Goal: Task Accomplishment & Management: Manage account settings

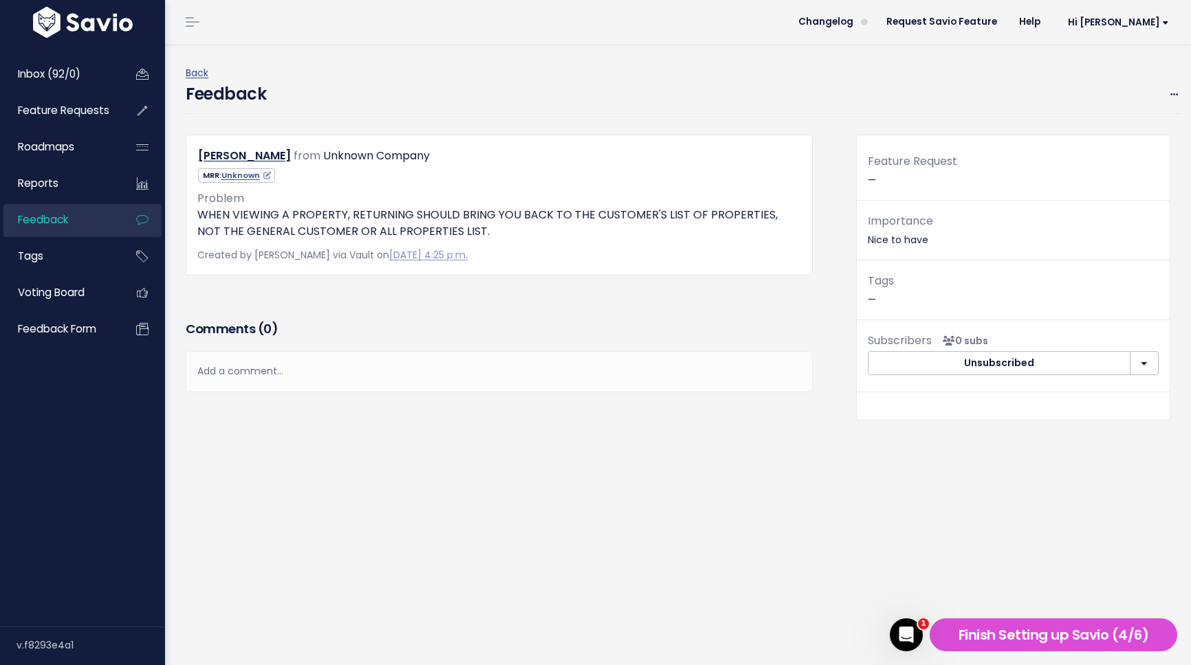
drag, startPoint x: 895, startPoint y: 309, endPoint x: 882, endPoint y: 278, distance: 34.2
click at [895, 309] on div "Tags —" at bounding box center [1012, 296] width 313 height 49
click at [1169, 98] on span at bounding box center [1173, 94] width 13 height 17
click at [1120, 125] on link "Edit" at bounding box center [1119, 131] width 99 height 27
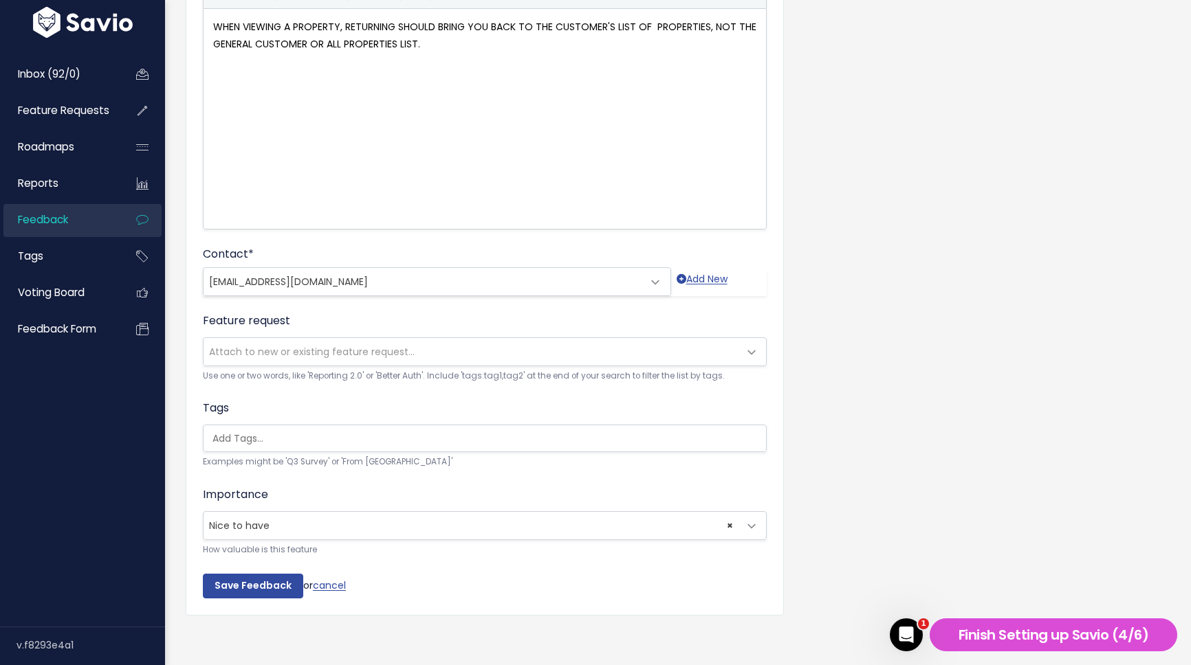
scroll to position [177, 0]
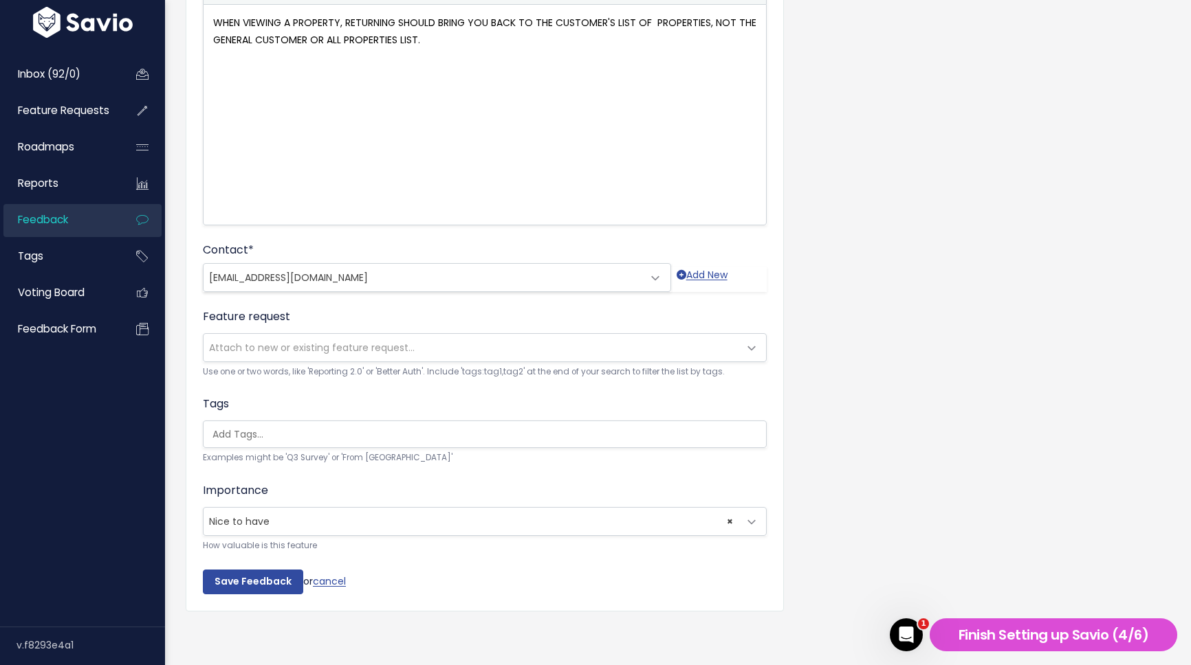
click at [400, 434] on input "search" at bounding box center [488, 435] width 562 height 14
drag, startPoint x: 854, startPoint y: 455, endPoint x: 843, endPoint y: 456, distance: 11.1
click at [854, 455] on div "Customer Problem * WHEN VIEWING A PROPERTY, RETURNING SHOULD BRING YOU BACK TO …" at bounding box center [677, 281] width 1005 height 726
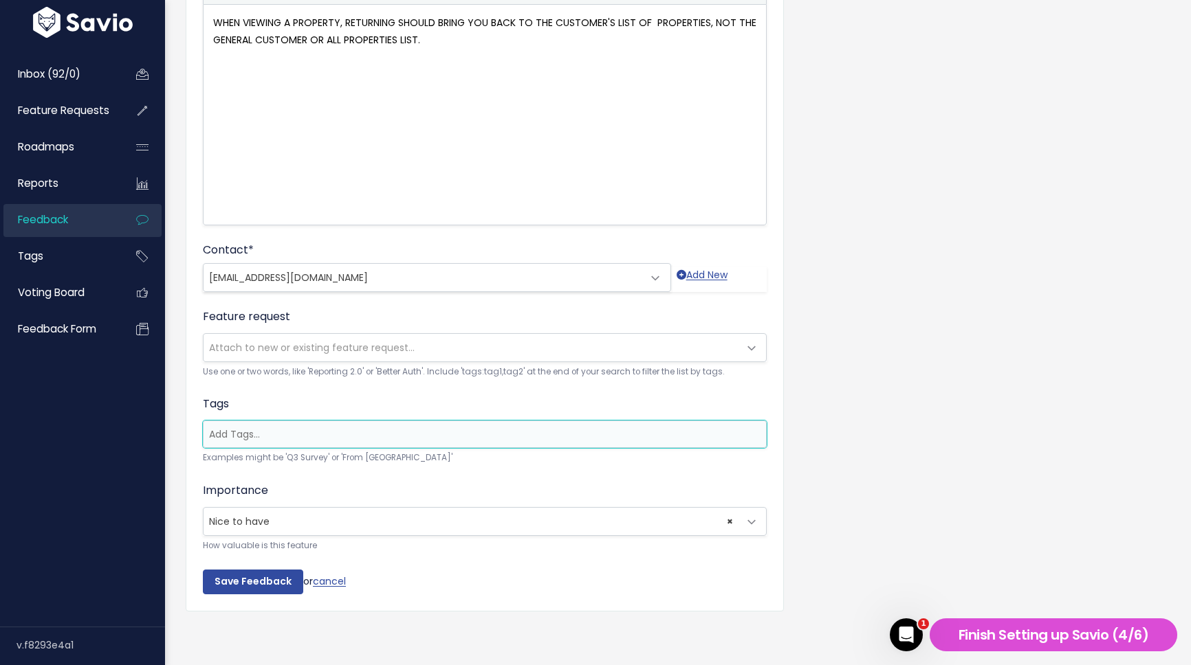
click at [544, 433] on input "search" at bounding box center [484, 435] width 562 height 14
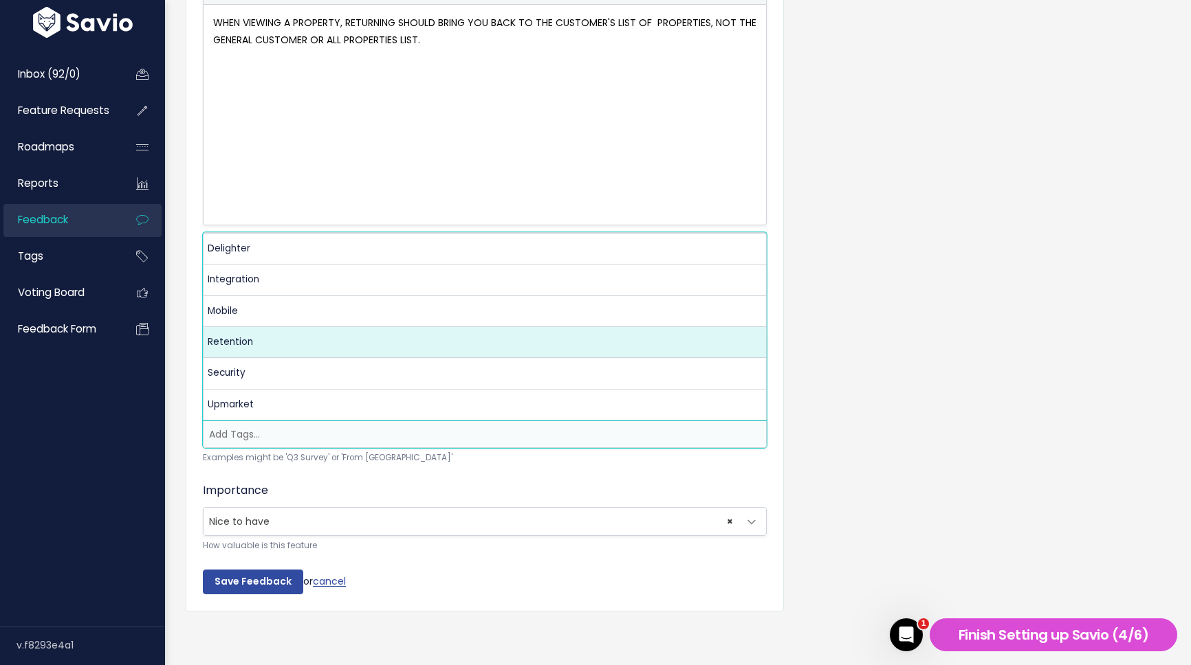
select select "8648"
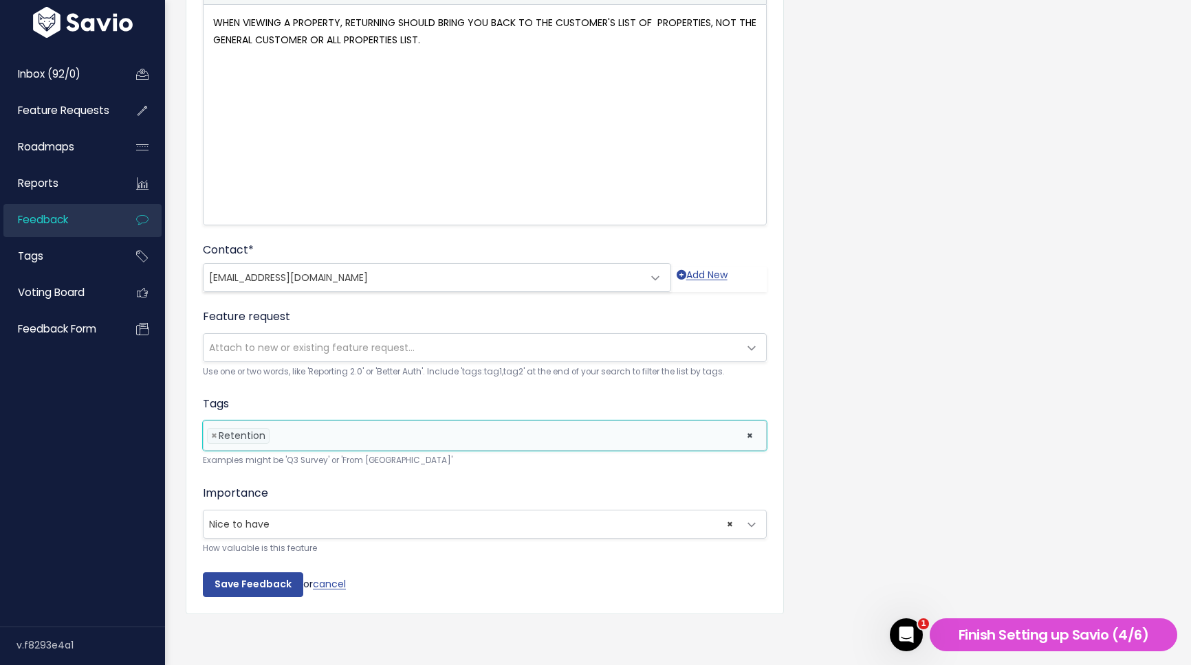
scroll to position [0, 0]
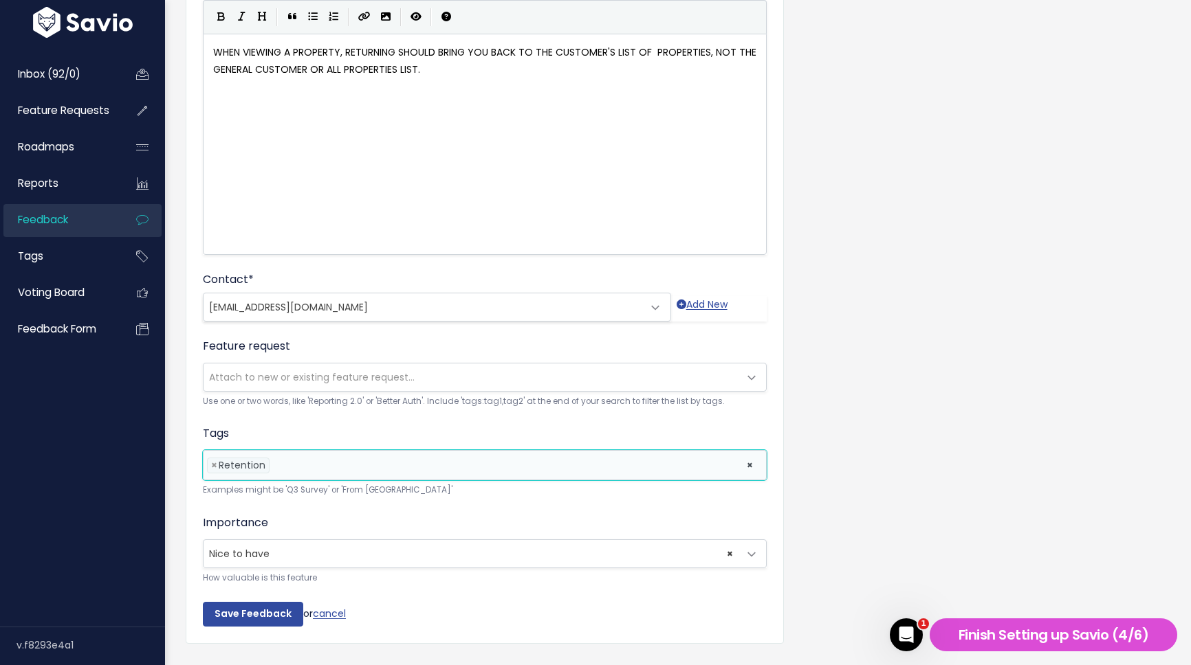
click at [473, 463] on li at bounding box center [504, 465] width 463 height 14
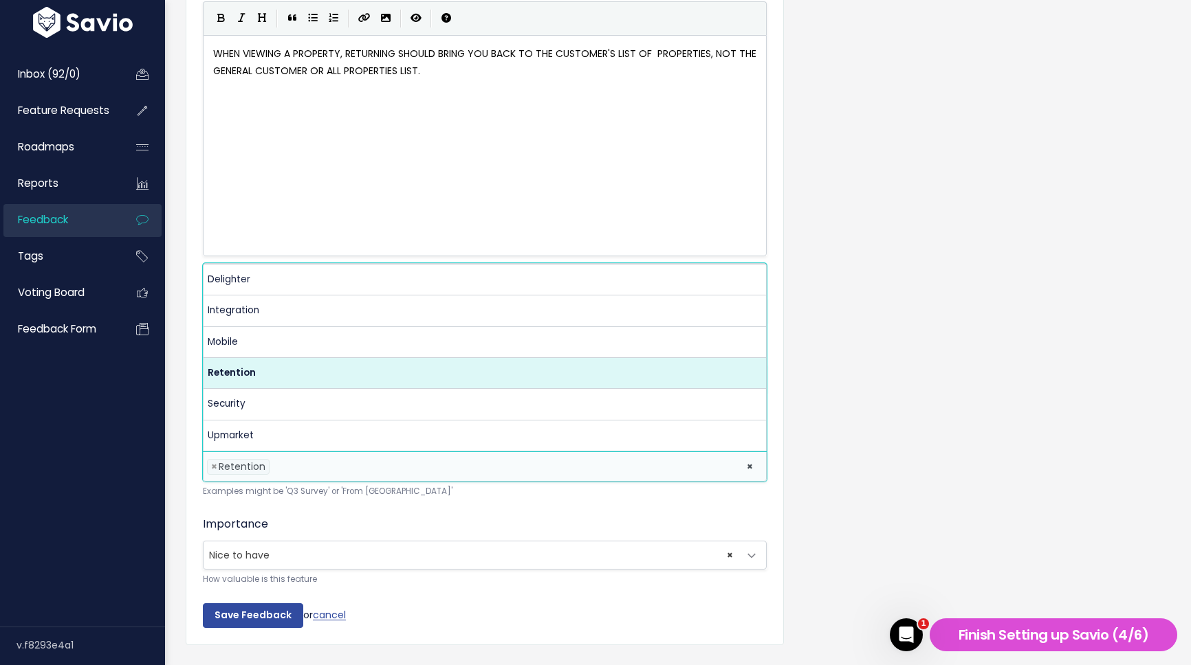
click at [788, 469] on div "Customer Problem * WHEN VIEWING A PROPERTY, RETURNING SHOULD BRING YOU BACK TO …" at bounding box center [484, 312] width 619 height 729
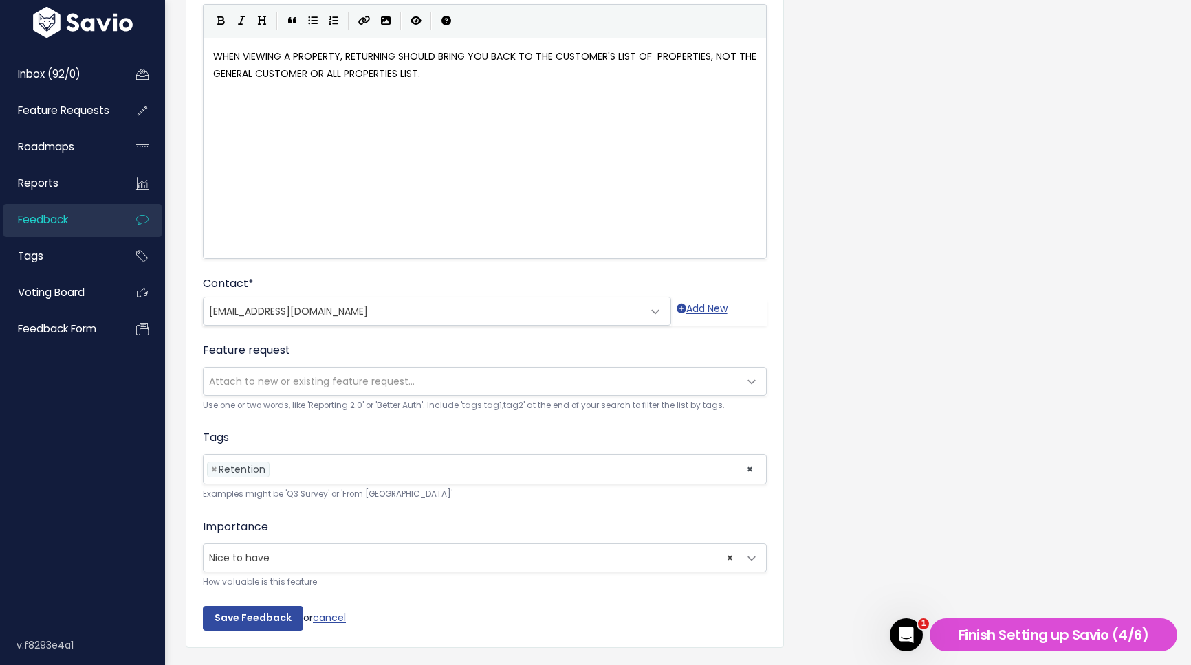
scroll to position [180, 0]
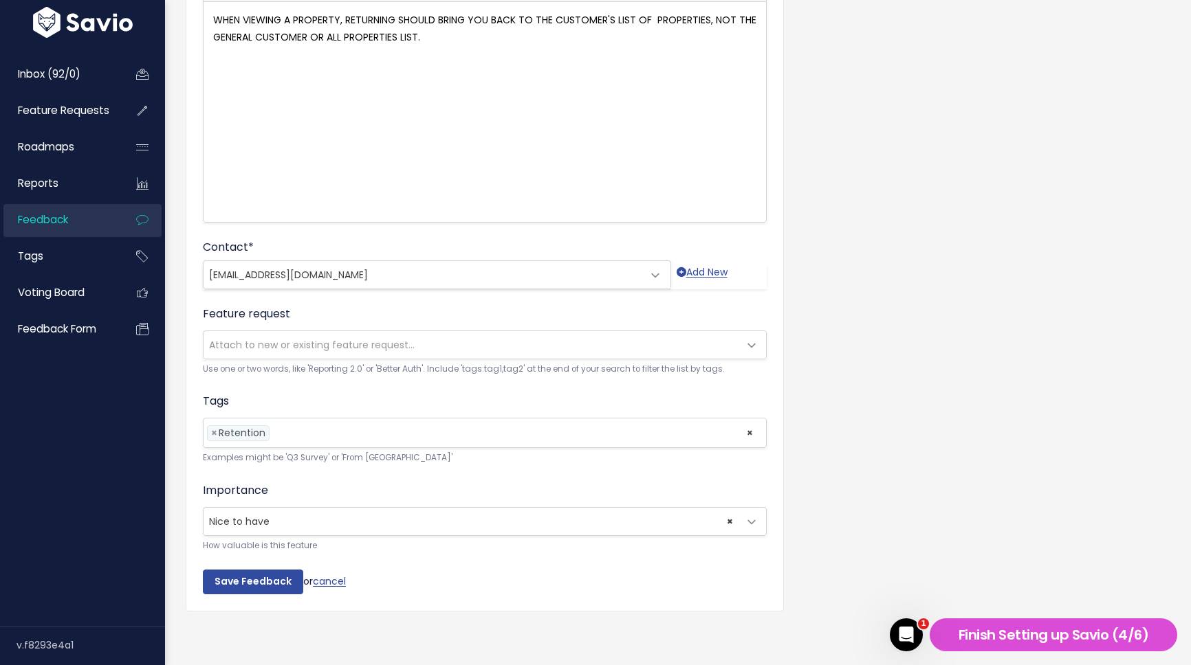
click at [678, 345] on span "Attach to new or existing feature request..." at bounding box center [470, 344] width 535 height 27
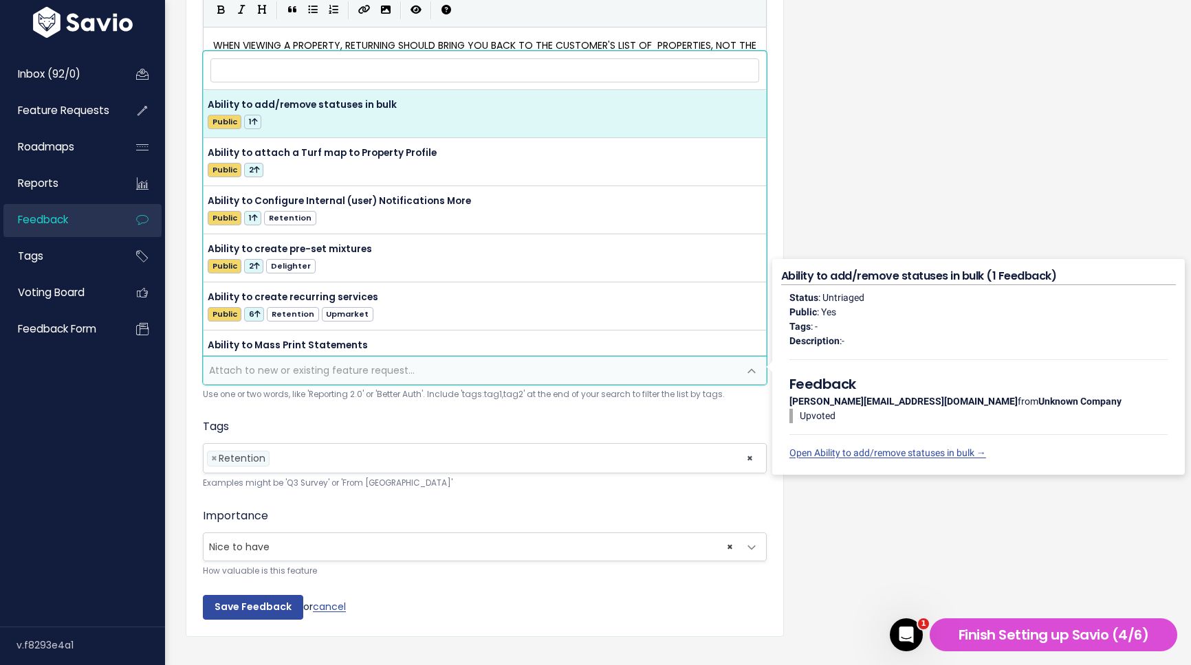
scroll to position [156, 0]
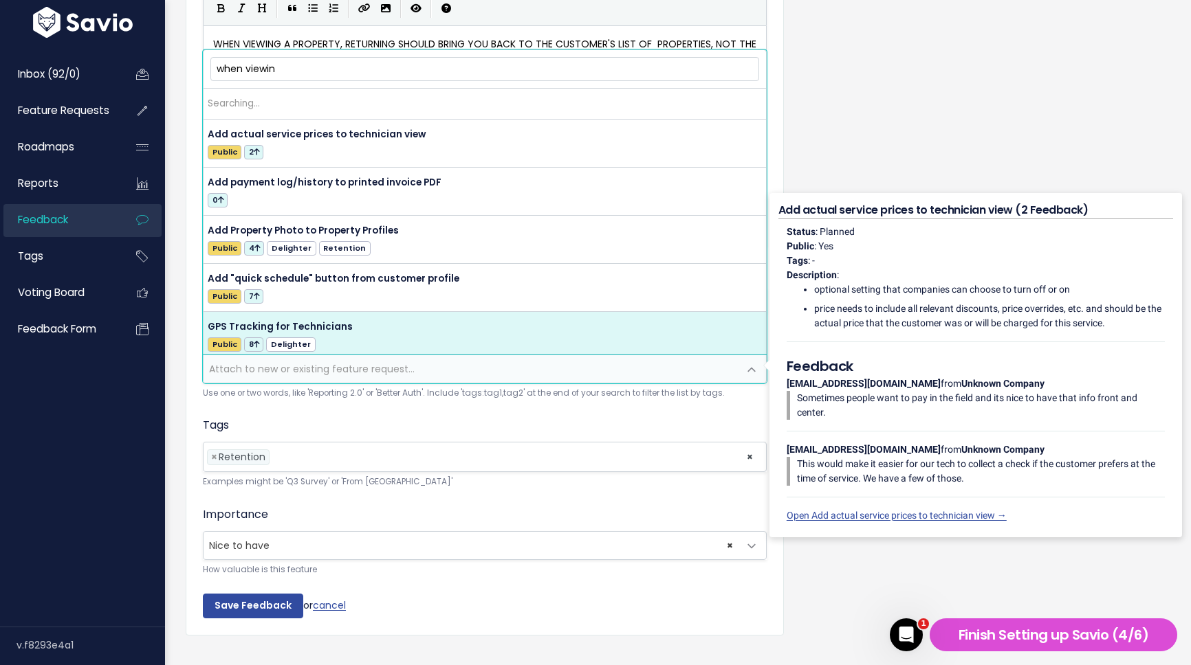
type input "when viewing"
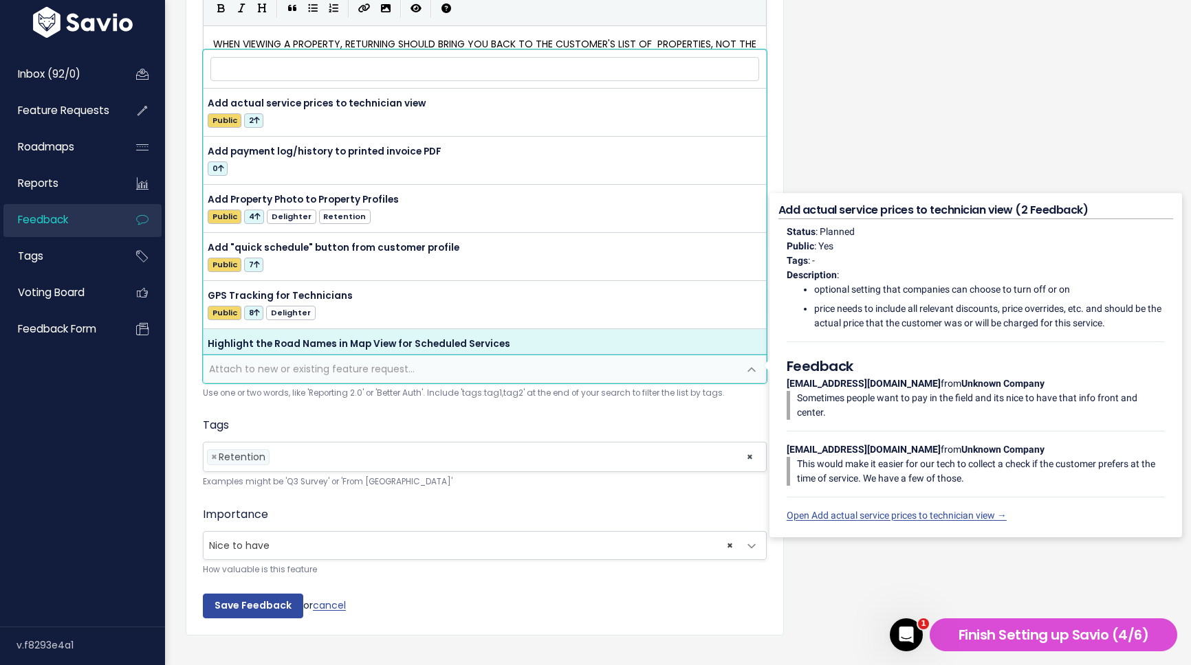
click at [842, 135] on div "Customer Problem * WHEN VIEWING A PROPERTY, RETURNING SHOULD BRING YOU BACK TO …" at bounding box center [677, 303] width 1005 height 729
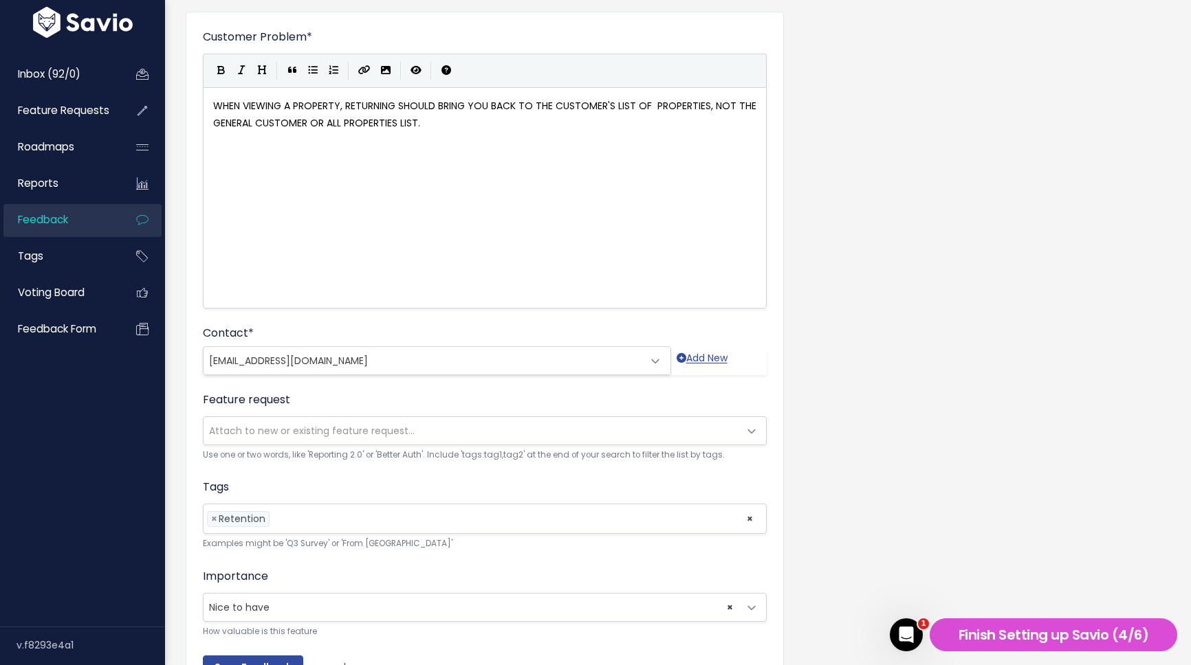
scroll to position [0, 0]
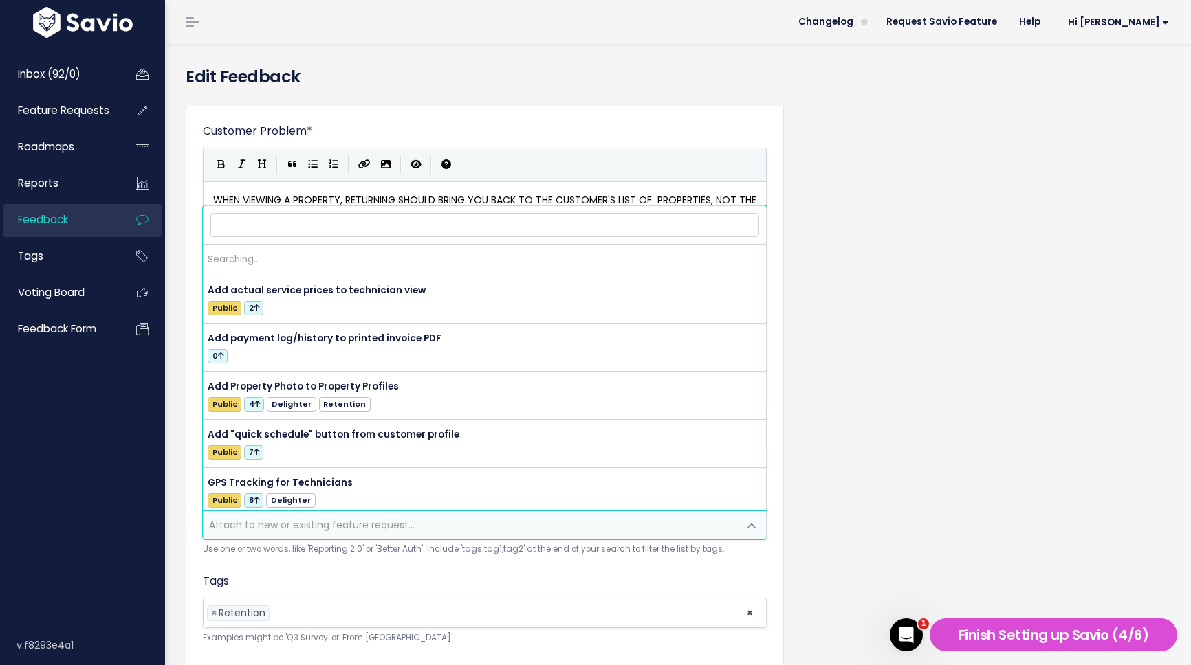
click at [627, 531] on span "Attach to new or existing feature request..." at bounding box center [470, 524] width 535 height 27
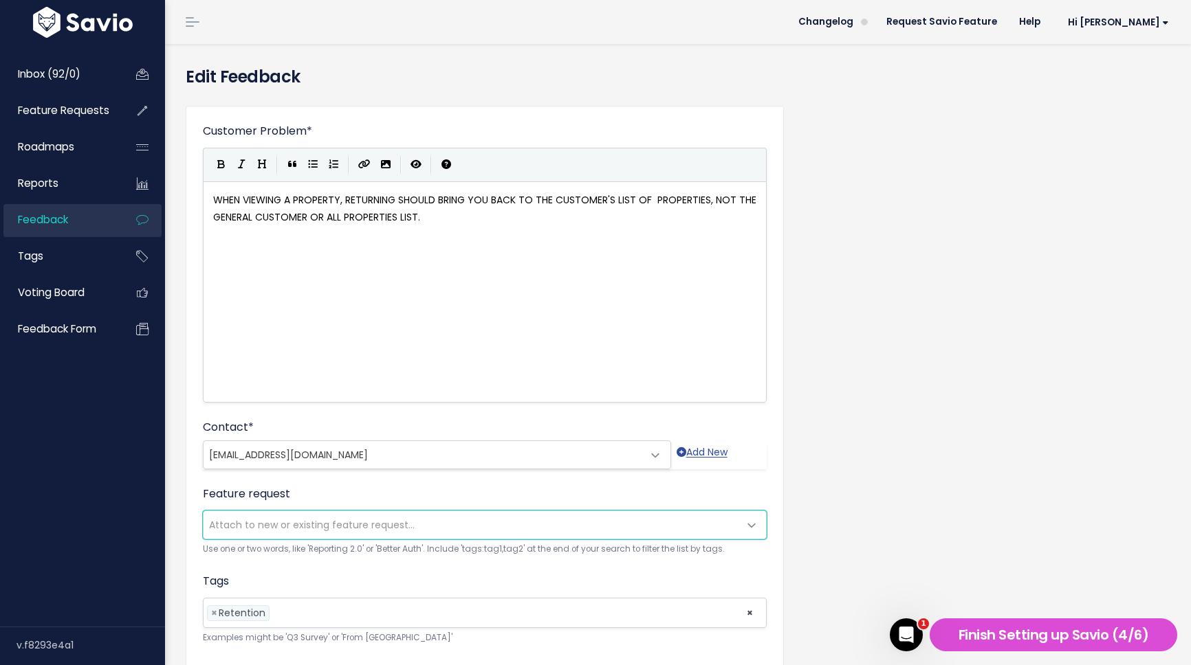
click at [627, 531] on span "Attach to new or existing feature request..." at bounding box center [470, 524] width 535 height 27
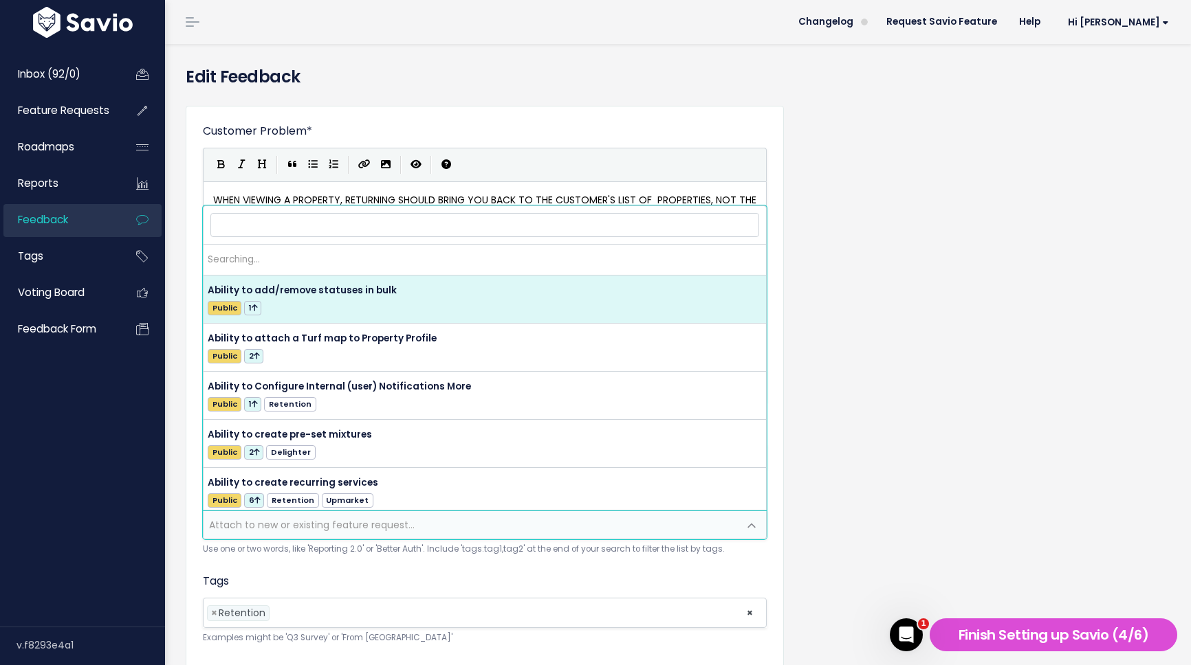
click at [627, 531] on span "Attach to new or existing feature request..." at bounding box center [470, 524] width 535 height 27
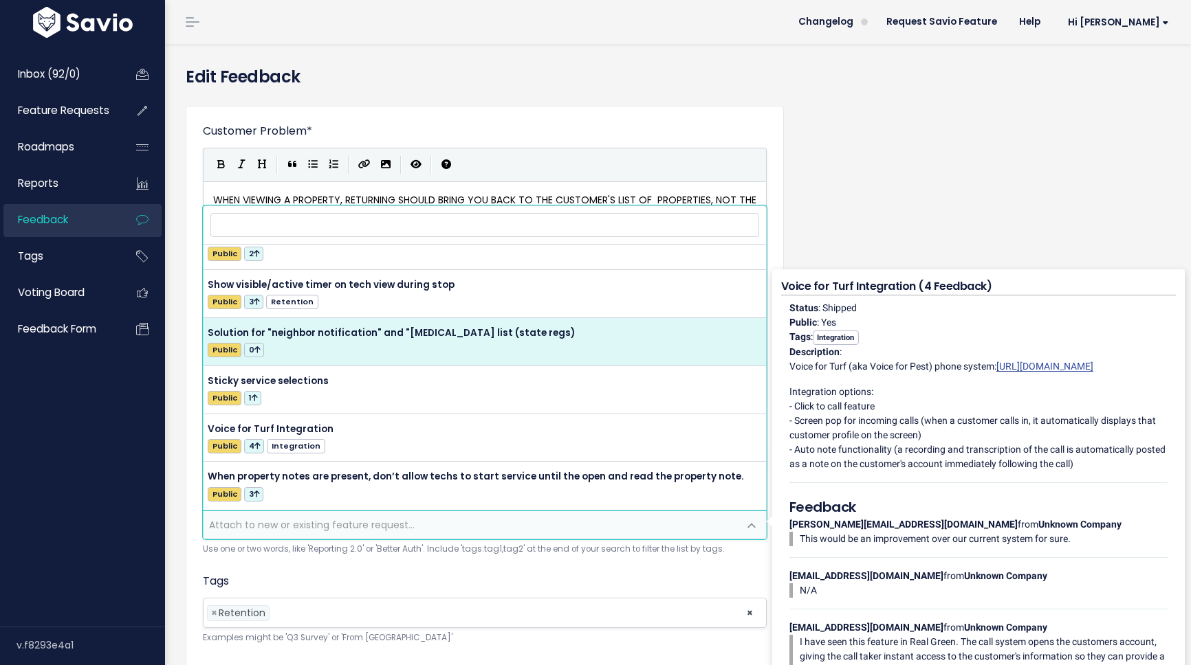
scroll to position [12, 0]
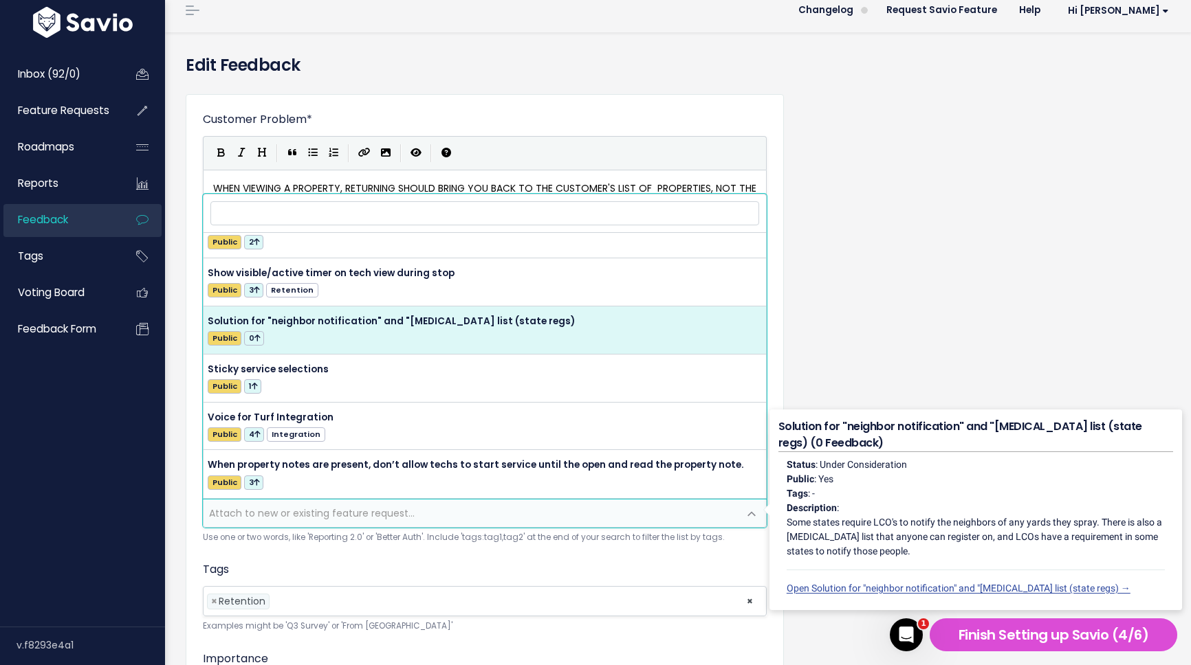
click at [820, 280] on div "Customer Problem * WHEN VIEWING A PROPERTY, RETURNING SHOULD BRING YOU BACK TO …" at bounding box center [677, 447] width 1005 height 729
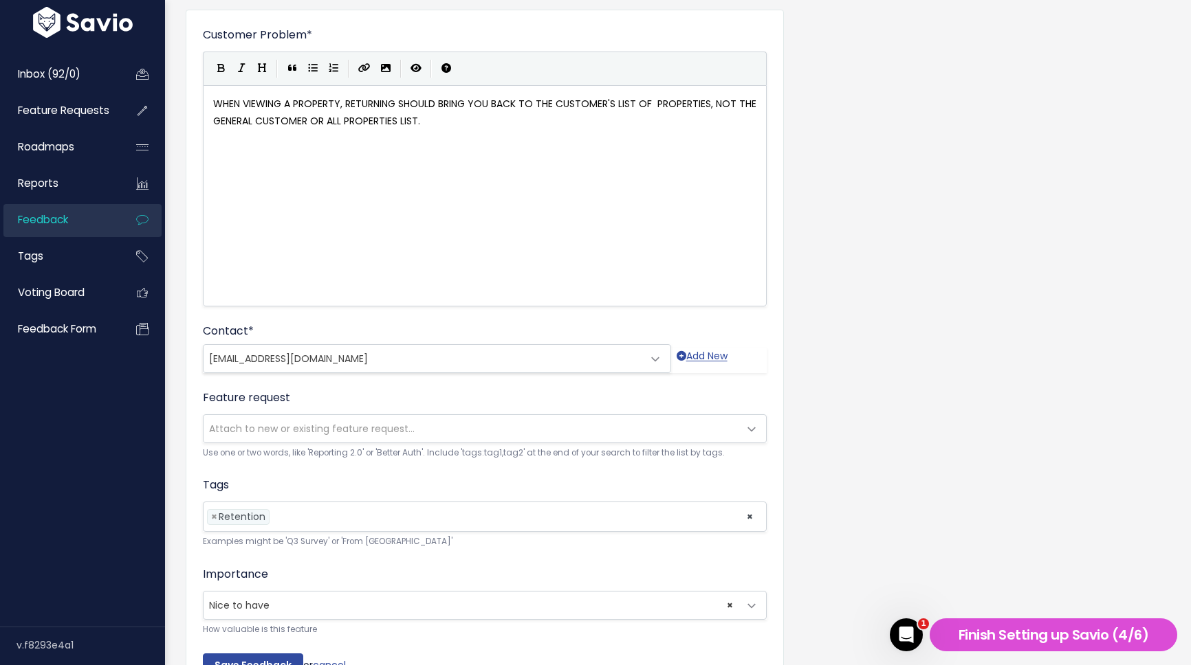
scroll to position [104, 0]
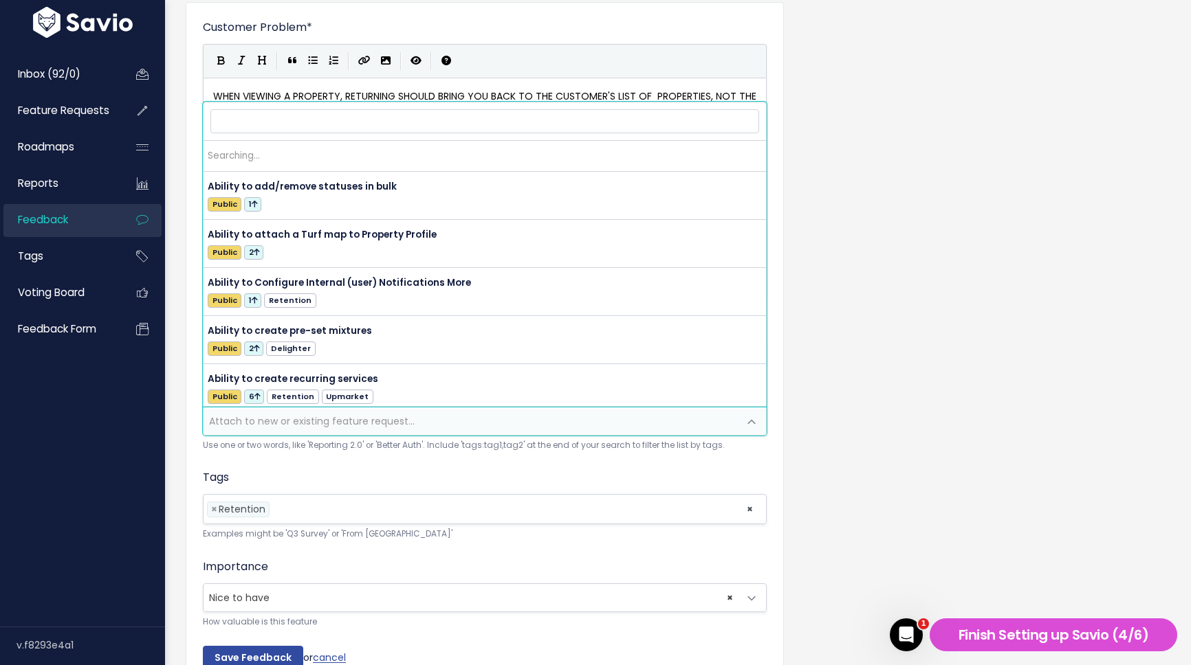
click at [537, 423] on span "Attach to new or existing feature request..." at bounding box center [470, 421] width 535 height 27
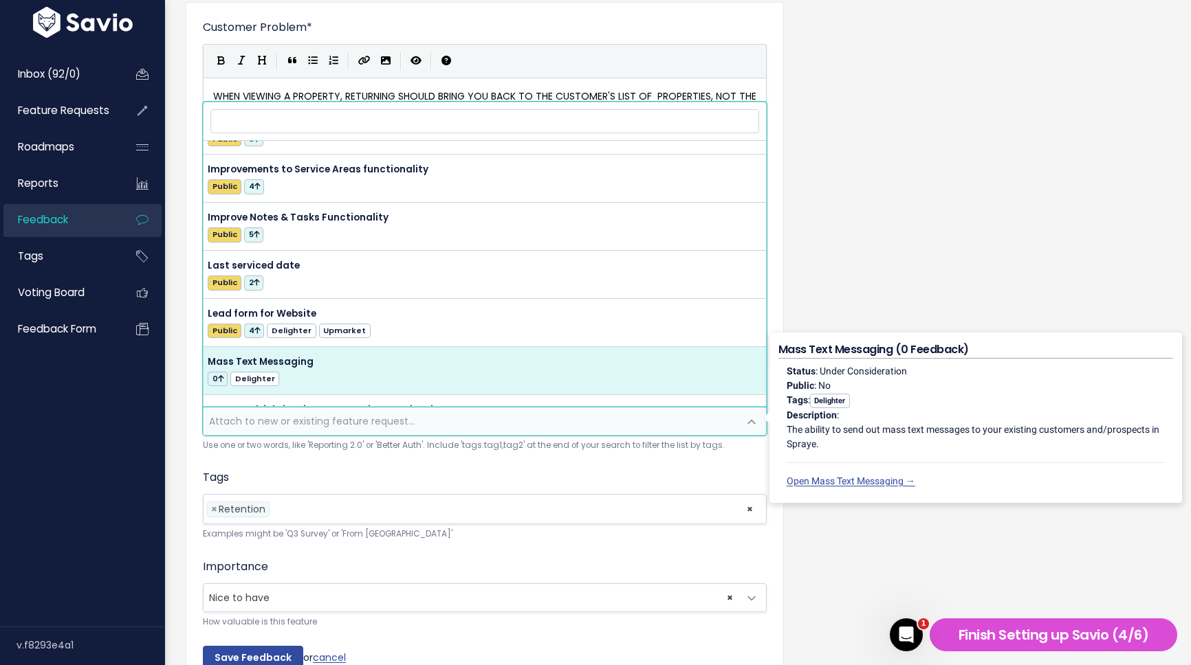
scroll to position [1382, 0]
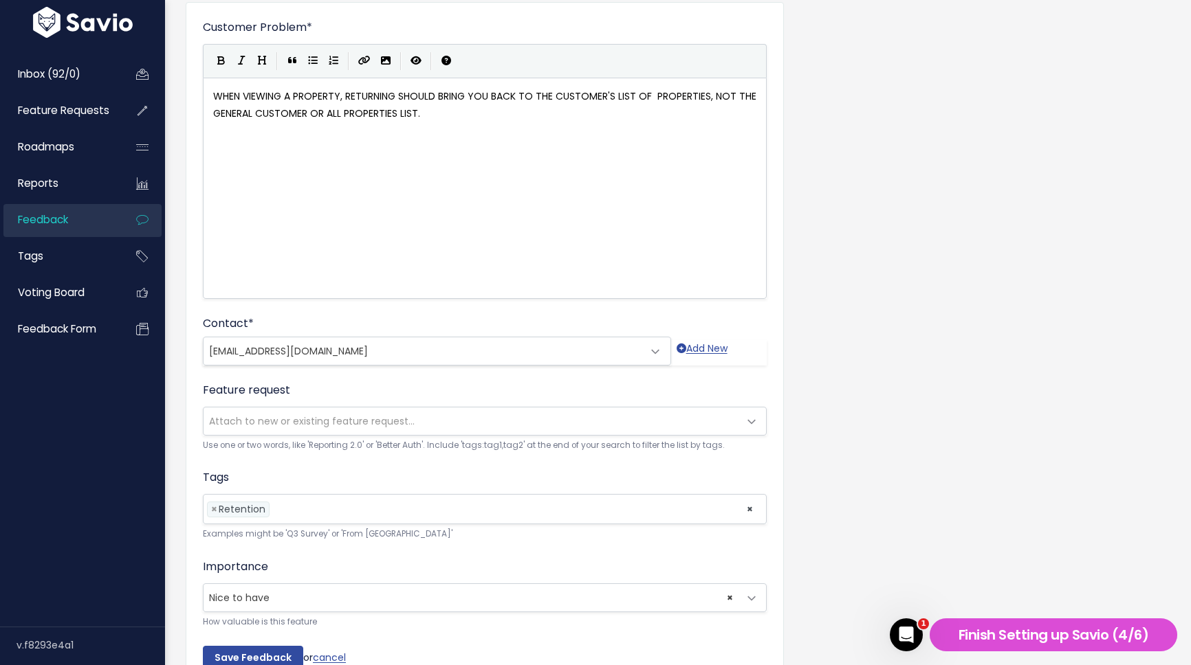
click at [838, 298] on div "Customer Problem * WHEN VIEWING A PROPERTY, RETURNING SHOULD BRING YOU BACK TO …" at bounding box center [677, 355] width 1005 height 729
click at [333, 655] on link "cancel" at bounding box center [329, 658] width 33 height 14
